Goal: Task Accomplishment & Management: Use online tool/utility

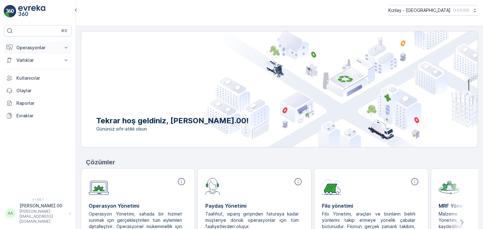
click at [29, 48] on p "Operasyonlar" at bounding box center [37, 48] width 43 height 6
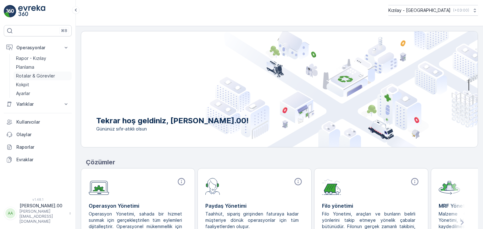
click at [41, 76] on p "Rotalar & Görevler" at bounding box center [35, 76] width 39 height 6
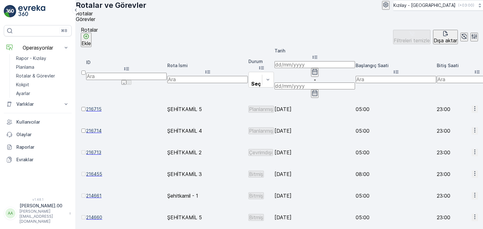
click at [471, 171] on icon "button" at bounding box center [474, 174] width 6 height 6
click at [456, 143] on span "Rota Takibini Görüntüle" at bounding box center [458, 145] width 49 height 6
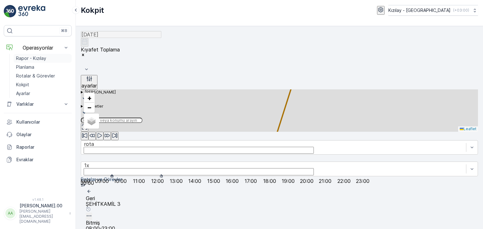
click at [48, 56] on link "Rapor - Kızılay" at bounding box center [43, 58] width 58 height 9
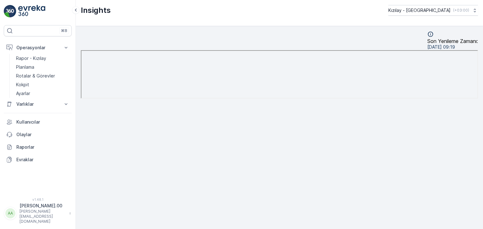
scroll to position [6, 0]
